Goal: Task Accomplishment & Management: Manage account settings

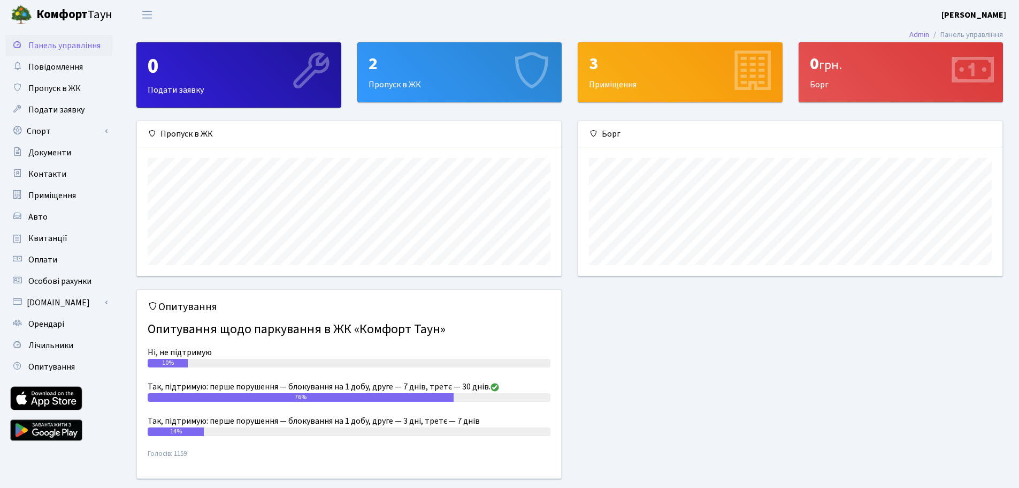
scroll to position [155, 424]
click at [440, 75] on div "2 Пропуск в ЖК" at bounding box center [460, 72] width 204 height 59
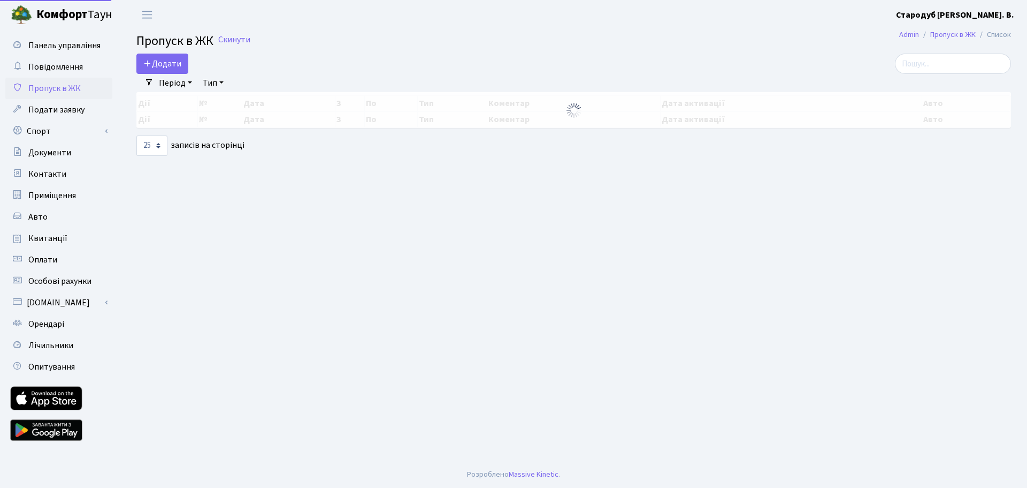
select select "25"
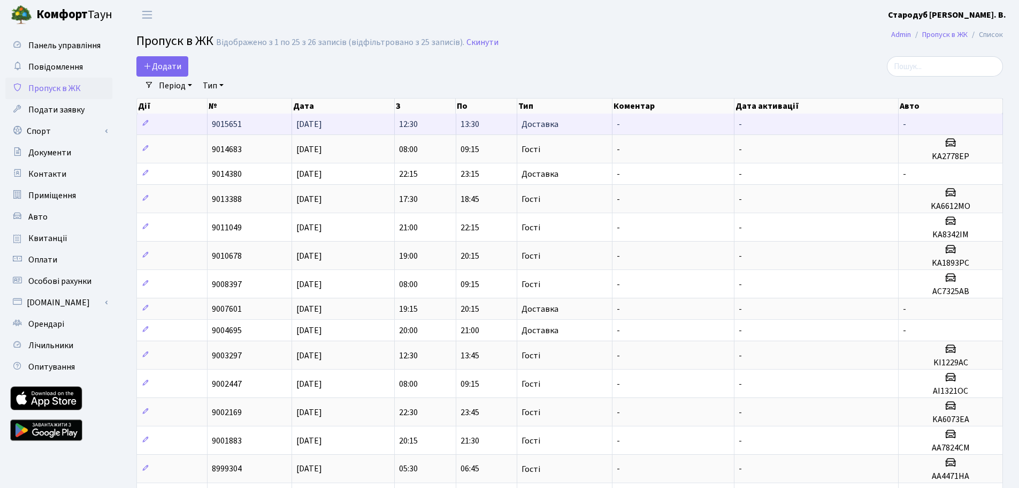
click at [227, 123] on span "9015651" at bounding box center [227, 124] width 30 height 12
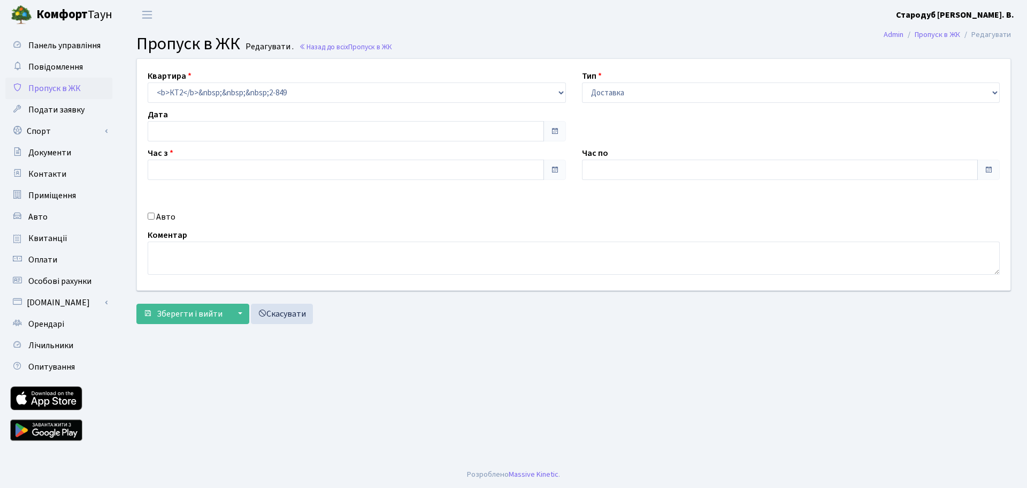
type input "26.09.2025"
type input "12:30"
type input "13:30"
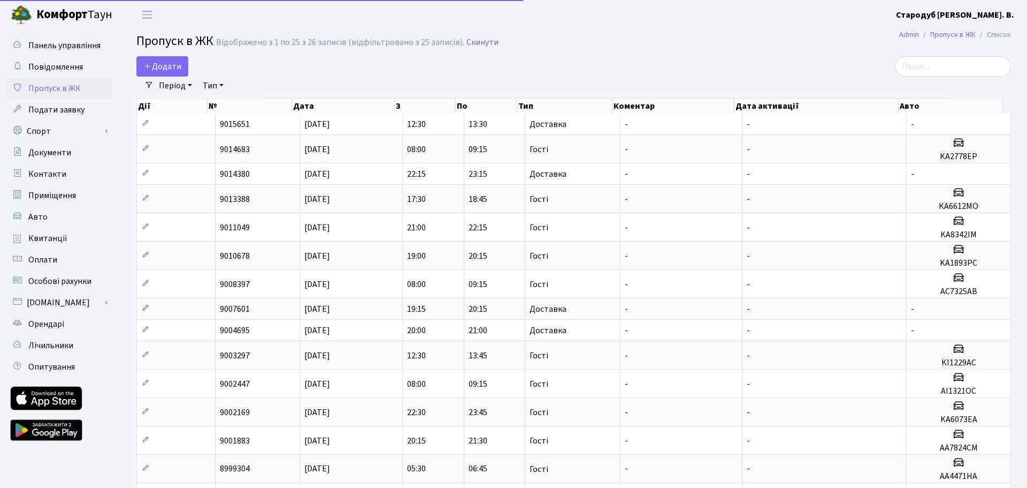
select select "25"
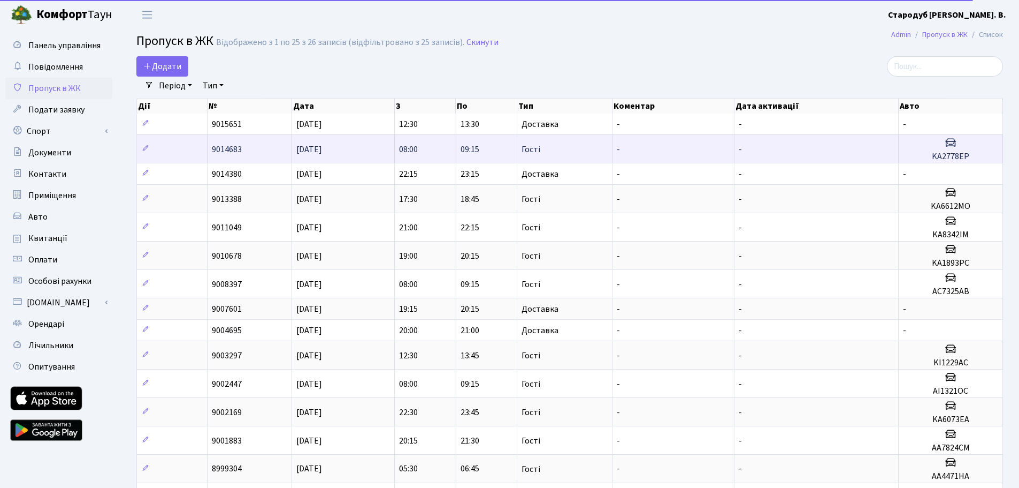
click at [234, 144] on span "9014683" at bounding box center [227, 149] width 30 height 12
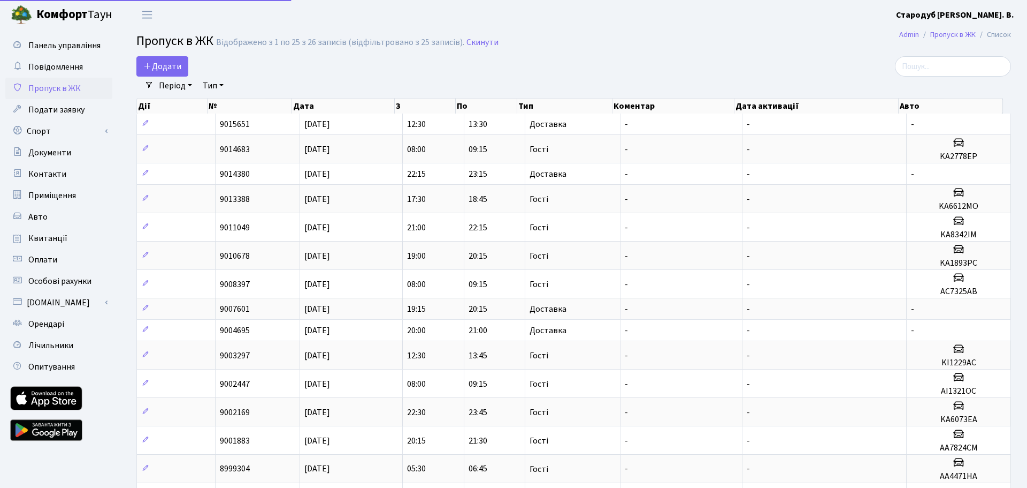
select select "25"
